Goal: Task Accomplishment & Management: Manage account settings

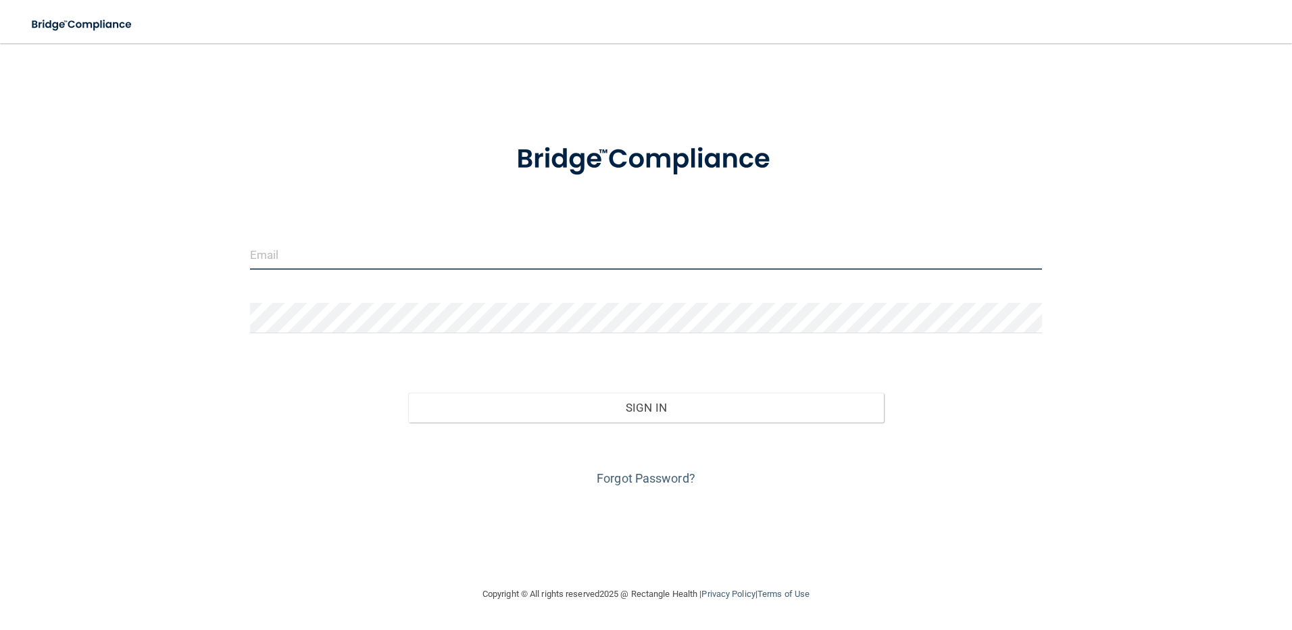
click at [348, 252] on input "email" at bounding box center [646, 254] width 793 height 30
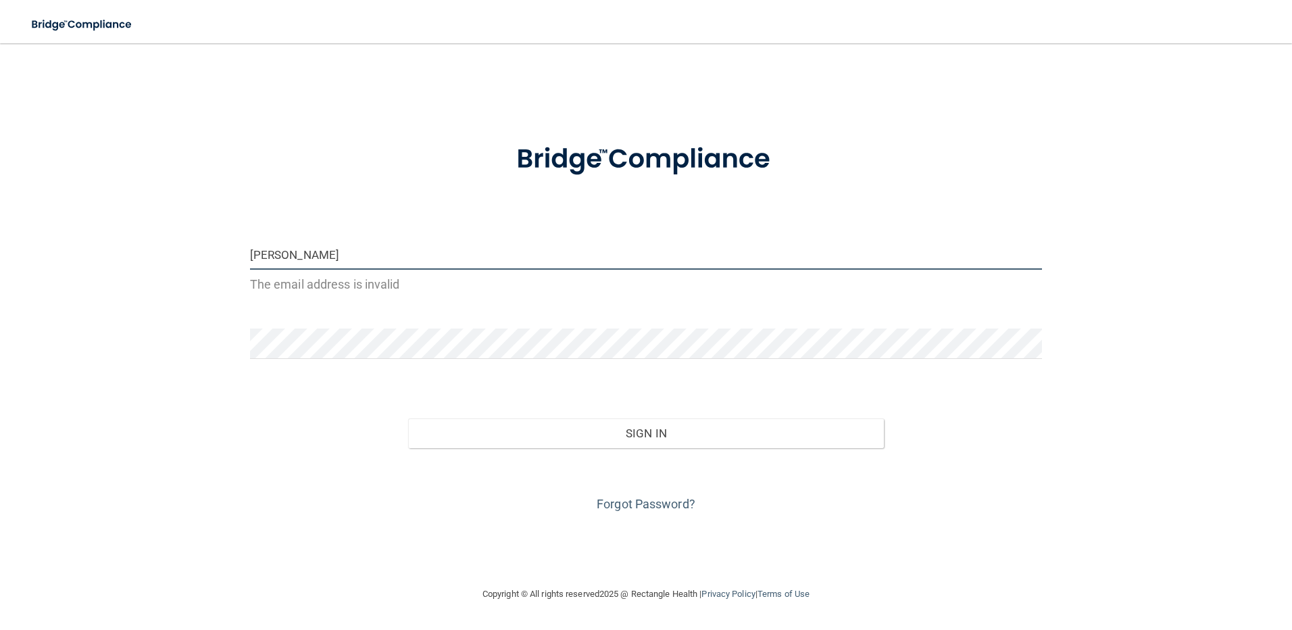
type input "[PERSON_NAME][DOMAIN_NAME][EMAIL_ADDRESS][DOMAIN_NAME]"
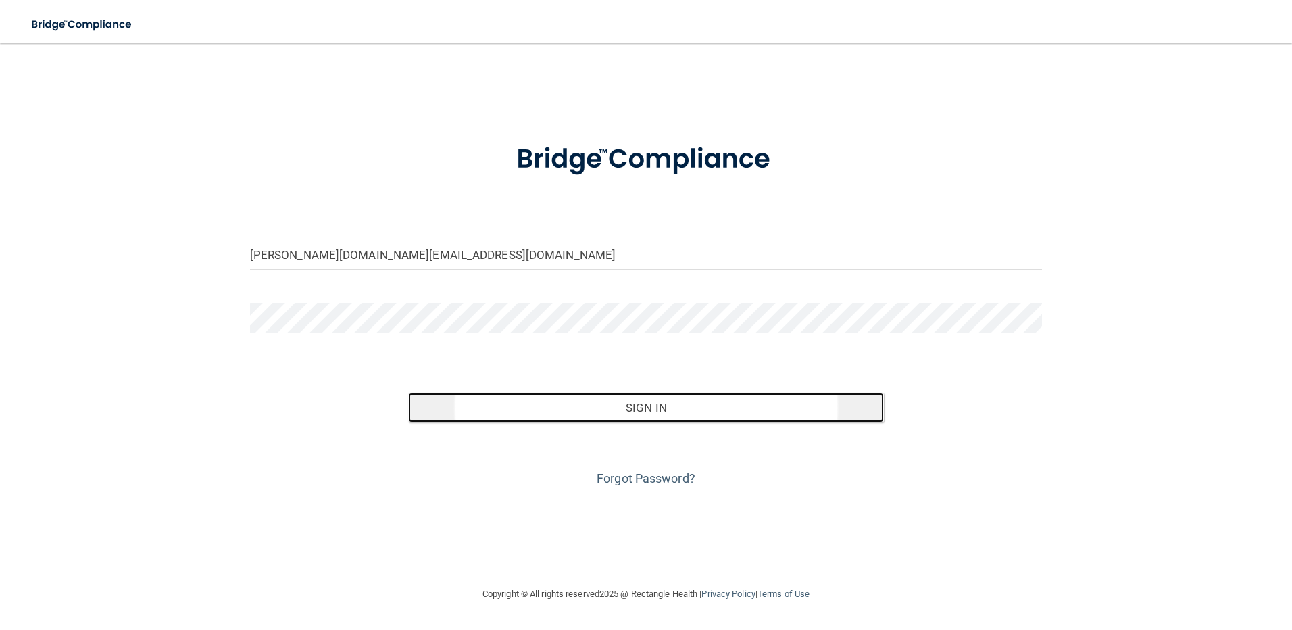
click at [622, 407] on button "Sign In" at bounding box center [646, 408] width 476 height 30
click at [769, 413] on button "Sign In" at bounding box center [646, 408] width 476 height 30
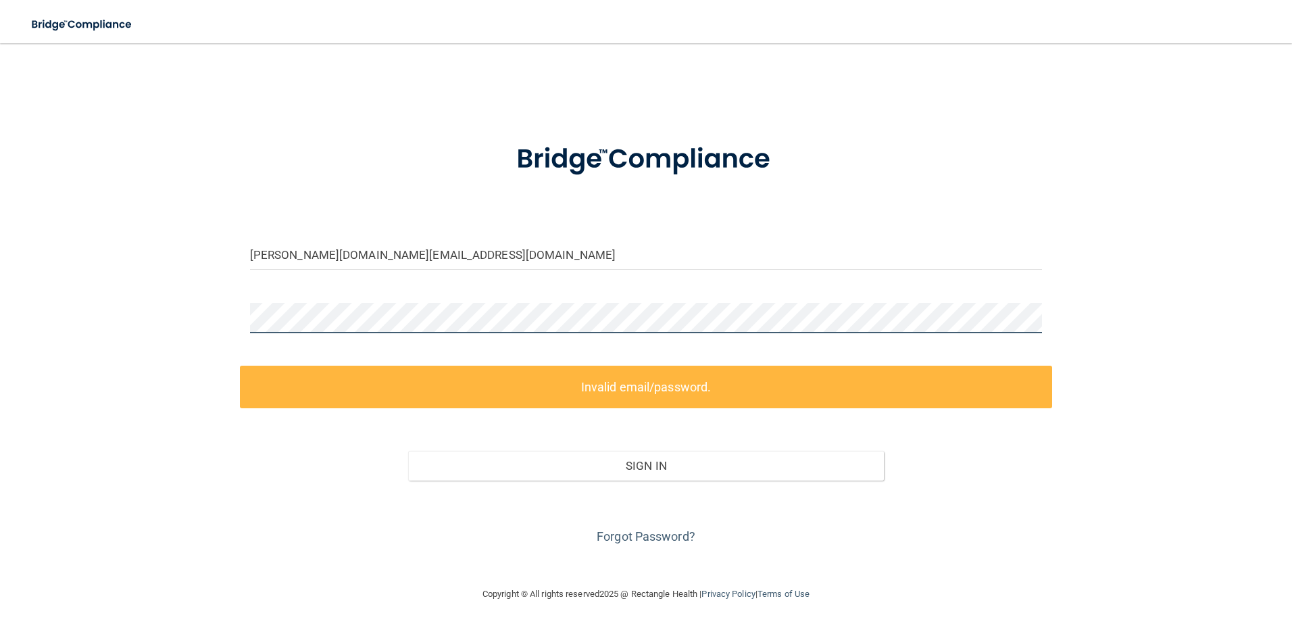
click at [201, 326] on div "[DOMAIN_NAME][EMAIL_ADDRESS][DOMAIN_NAME] Invalid email/password. You don't hav…" at bounding box center [646, 315] width 1238 height 516
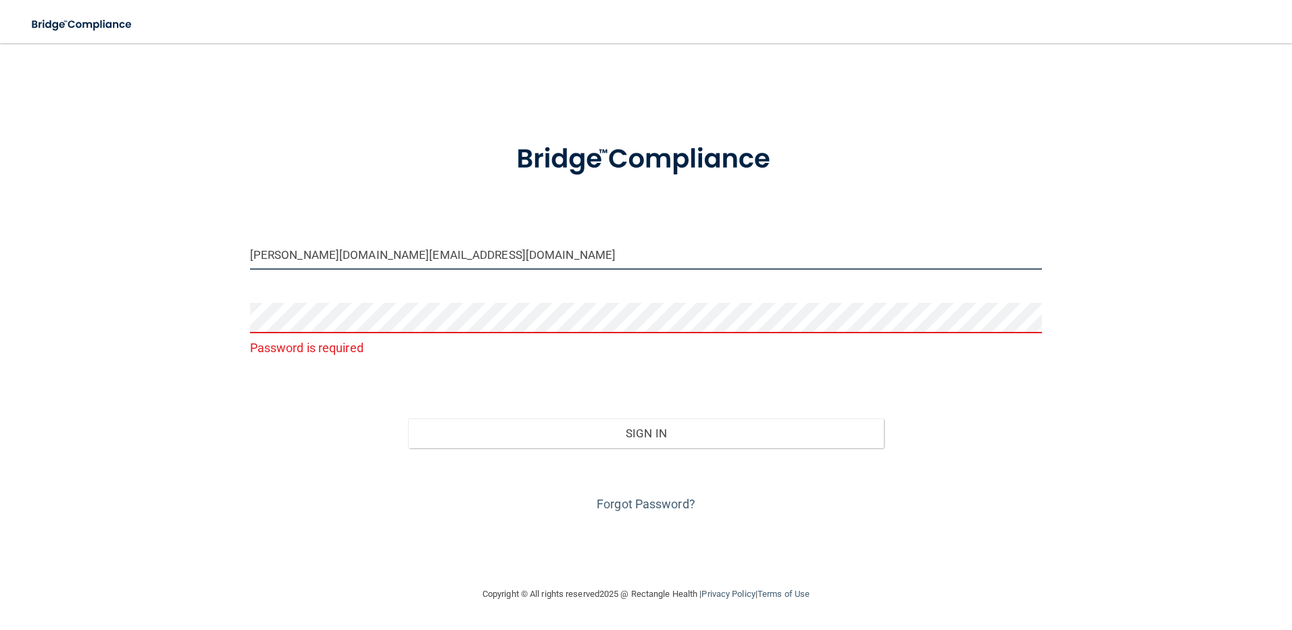
click at [389, 247] on input "[PERSON_NAME][DOMAIN_NAME][EMAIL_ADDRESS][DOMAIN_NAME]" at bounding box center [646, 254] width 793 height 30
drag, startPoint x: 437, startPoint y: 254, endPoint x: 222, endPoint y: 247, distance: 214.3
click at [222, 247] on div "[PERSON_NAME][DOMAIN_NAME][EMAIL_ADDRESS][DOMAIN_NAME] Password is required Inv…" at bounding box center [646, 315] width 1238 height 516
